Goal: Task Accomplishment & Management: Use online tool/utility

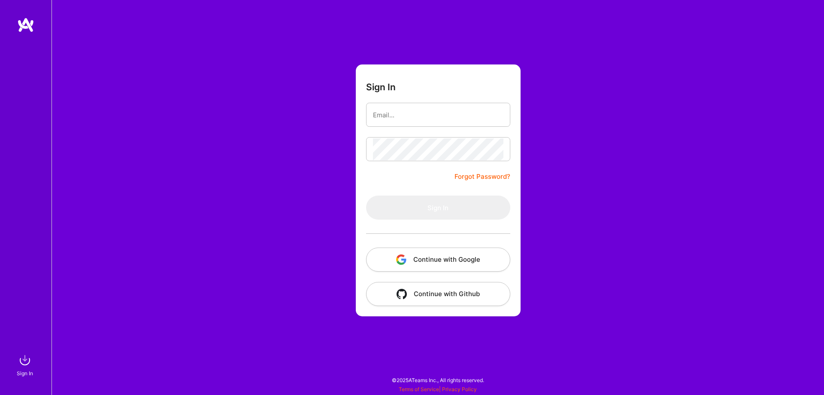
click at [408, 259] on button "Continue with Google" at bounding box center [438, 259] width 144 height 24
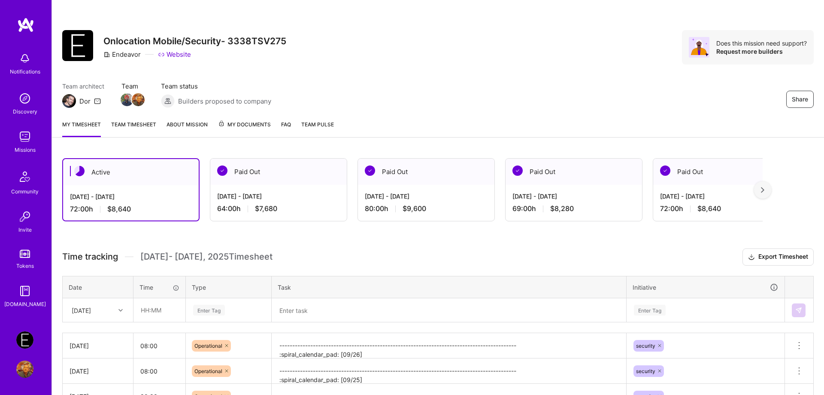
scroll to position [44, 0]
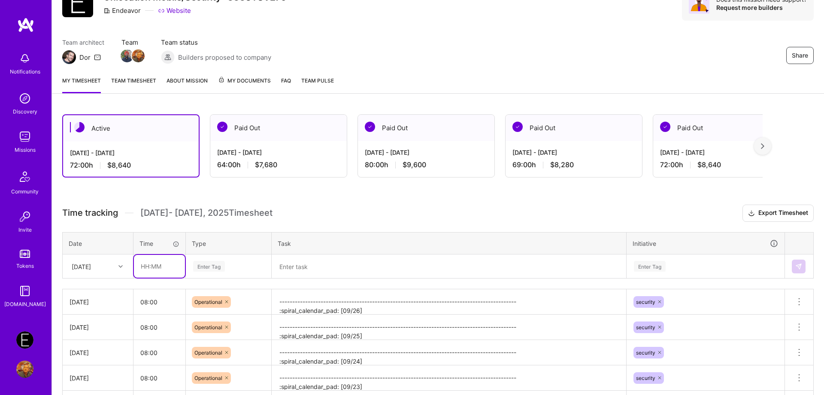
click at [158, 263] on input "text" at bounding box center [159, 266] width 51 height 23
type input "08:00"
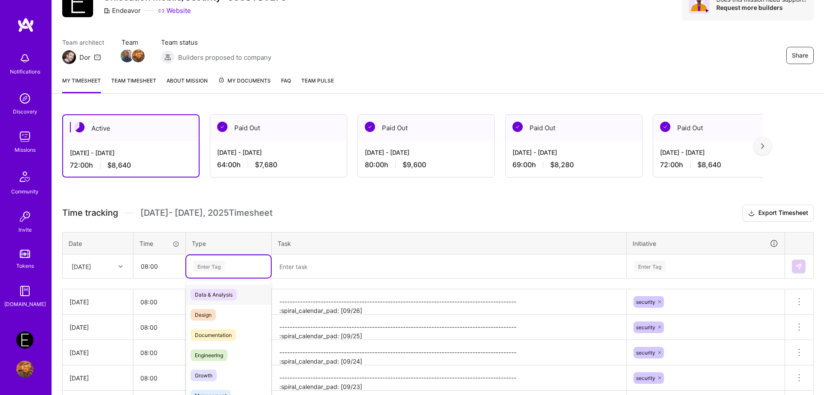
scroll to position [62, 0]
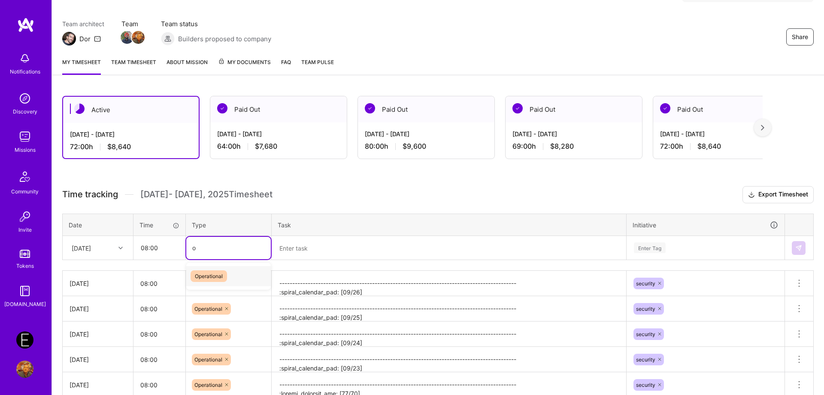
type input "op"
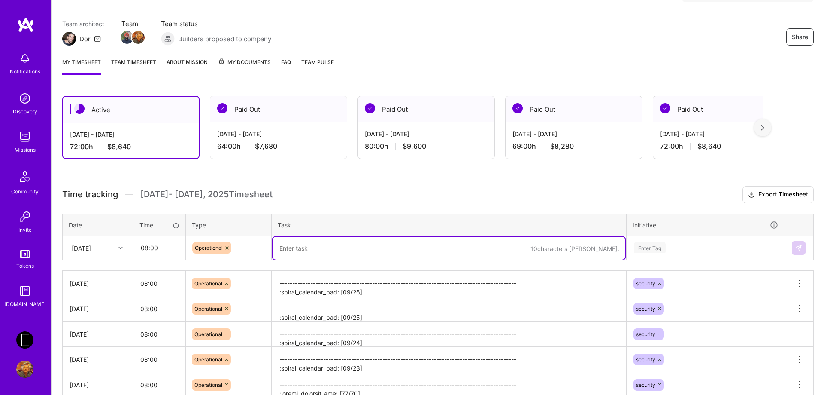
paste textarea "-------------------------------------------------------------------------------…"
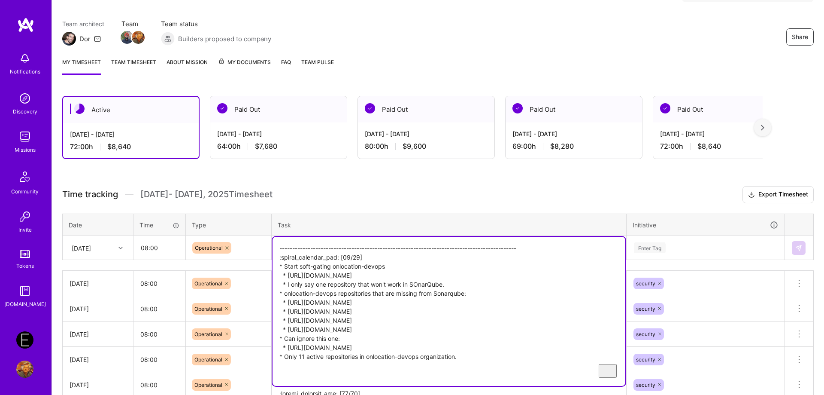
type textarea "-------------------------------------------------------------------------------…"
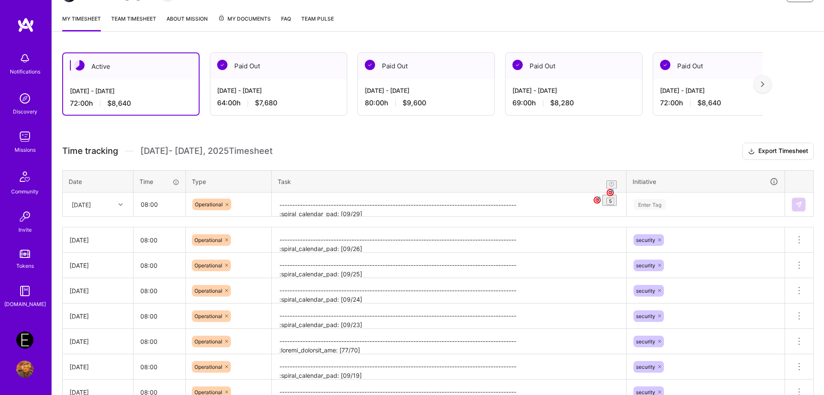
scroll to position [109, 0]
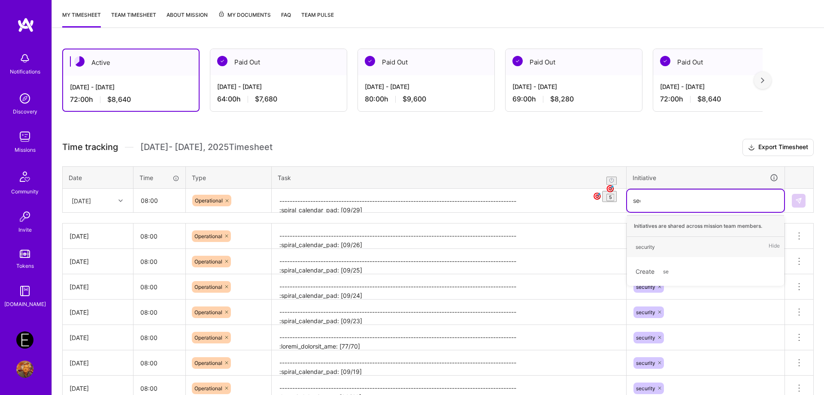
type input "secu"
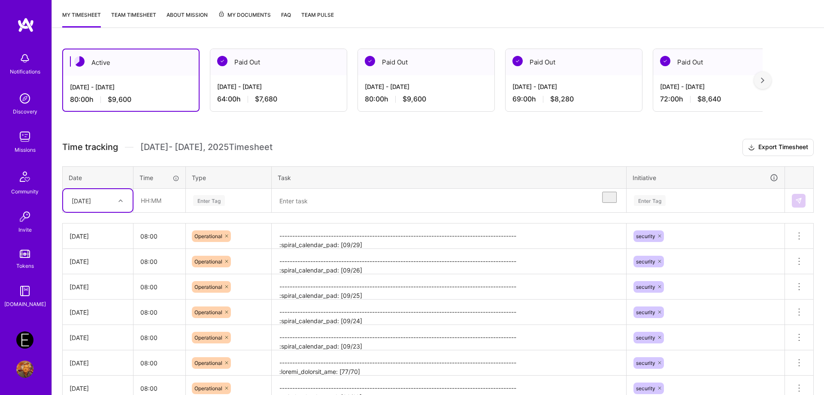
scroll to position [0, 0]
